Goal: Navigation & Orientation: Find specific page/section

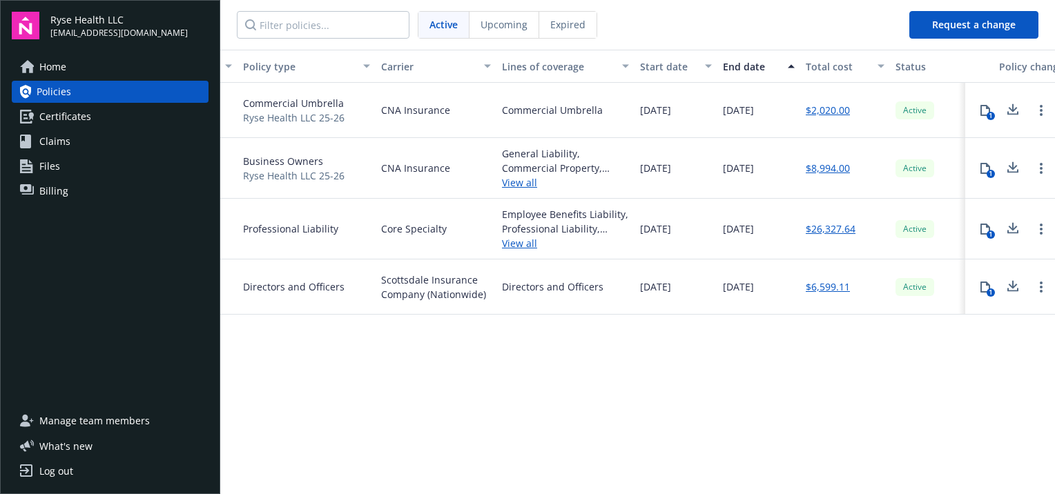
scroll to position [0, 304]
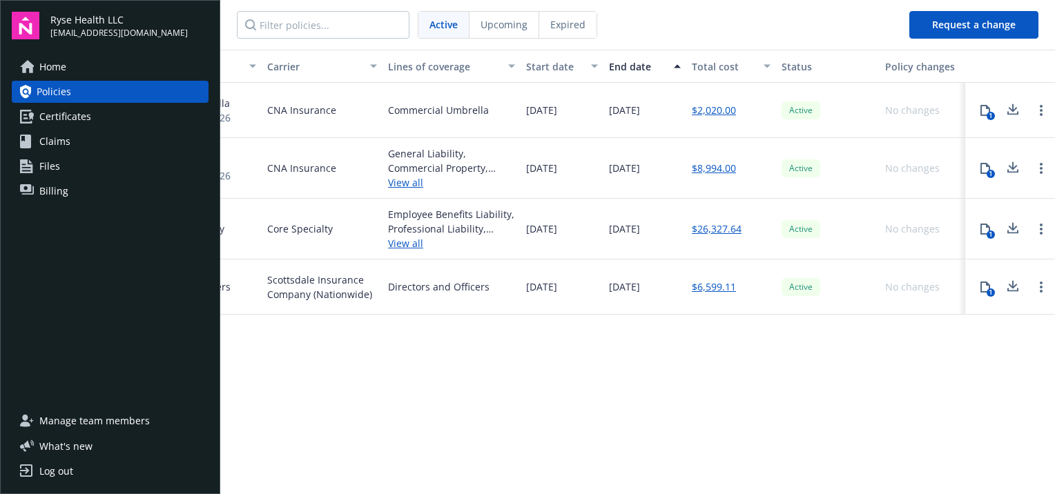
click at [77, 179] on div "Home Policies Certificates Claims Files Billing" at bounding box center [110, 129] width 197 height 146
click at [77, 185] on link "Billing" at bounding box center [110, 191] width 197 height 22
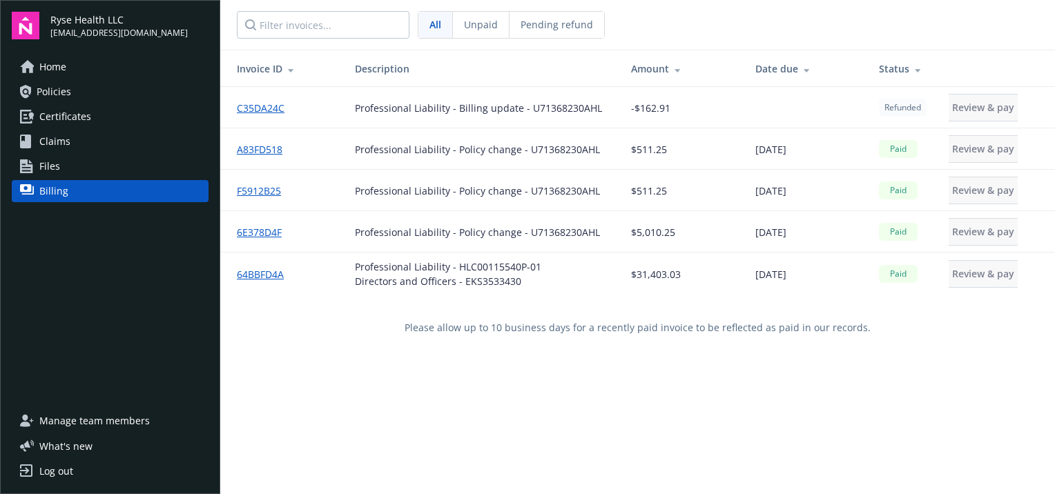
click at [48, 74] on span "Home" at bounding box center [52, 67] width 27 height 22
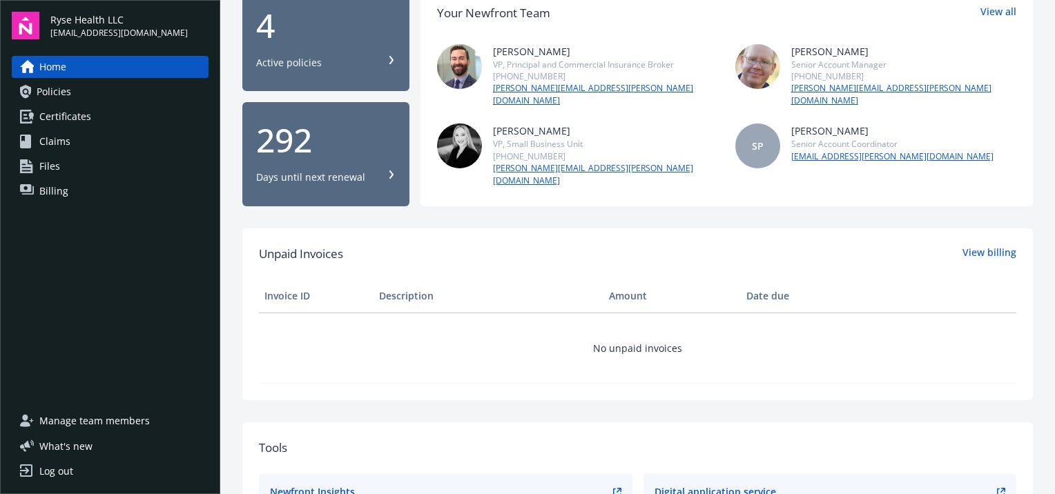
scroll to position [345, 0]
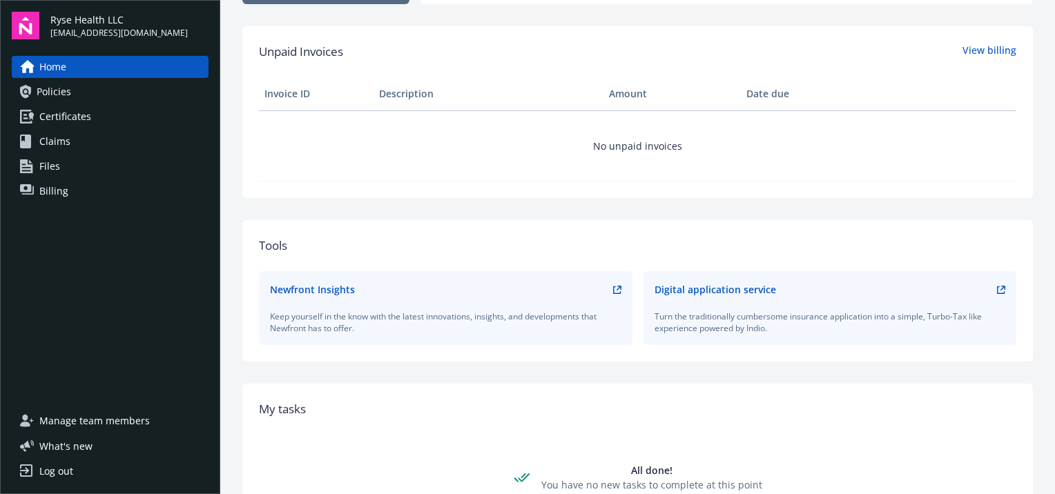
click at [75, 472] on link "Log out" at bounding box center [110, 471] width 197 height 22
